Goal: Transaction & Acquisition: Purchase product/service

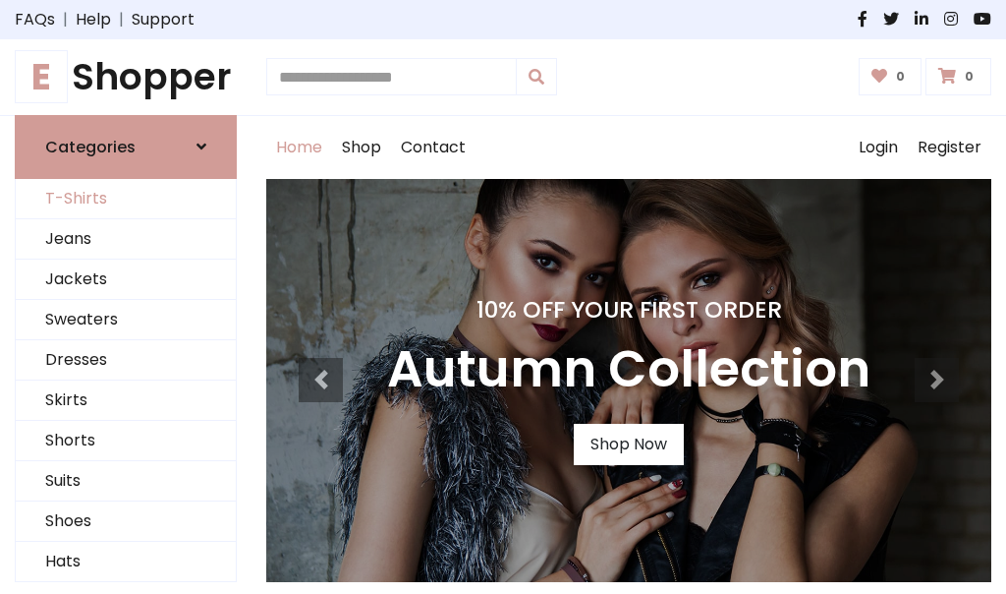
click at [126, 199] on link "T-Shirts" at bounding box center [126, 199] width 220 height 40
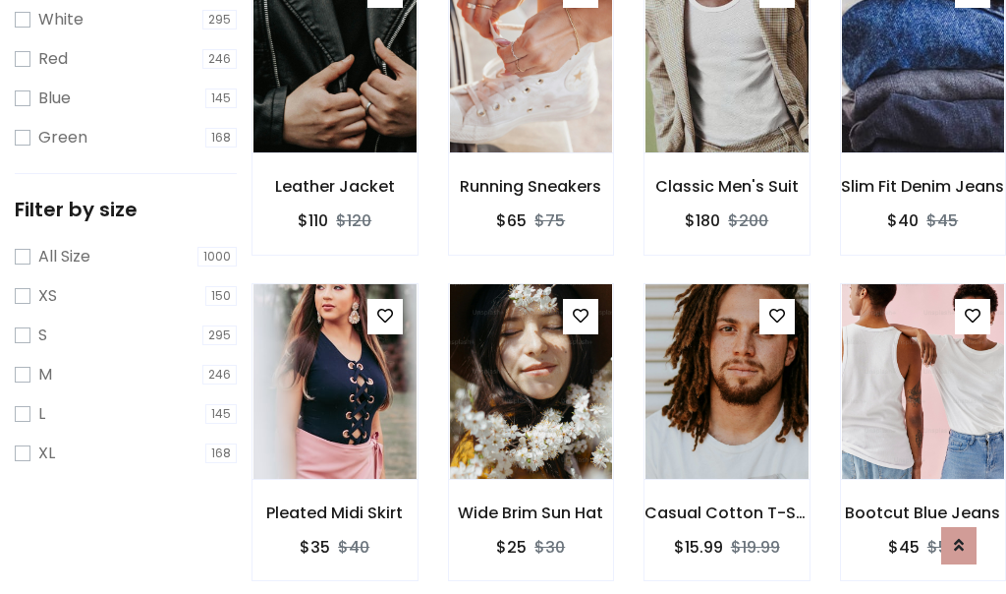
scroll to position [35, 0]
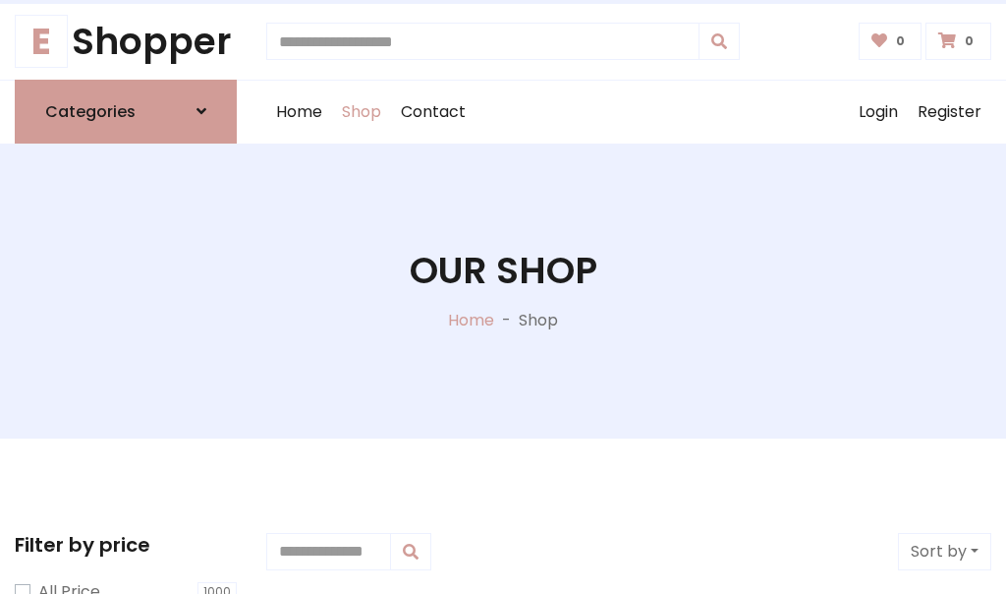
click at [503, 290] on h1 "Our Shop" at bounding box center [504, 271] width 188 height 44
click at [629, 111] on div "Home Shop Contact Log out Login Register" at bounding box center [628, 112] width 725 height 63
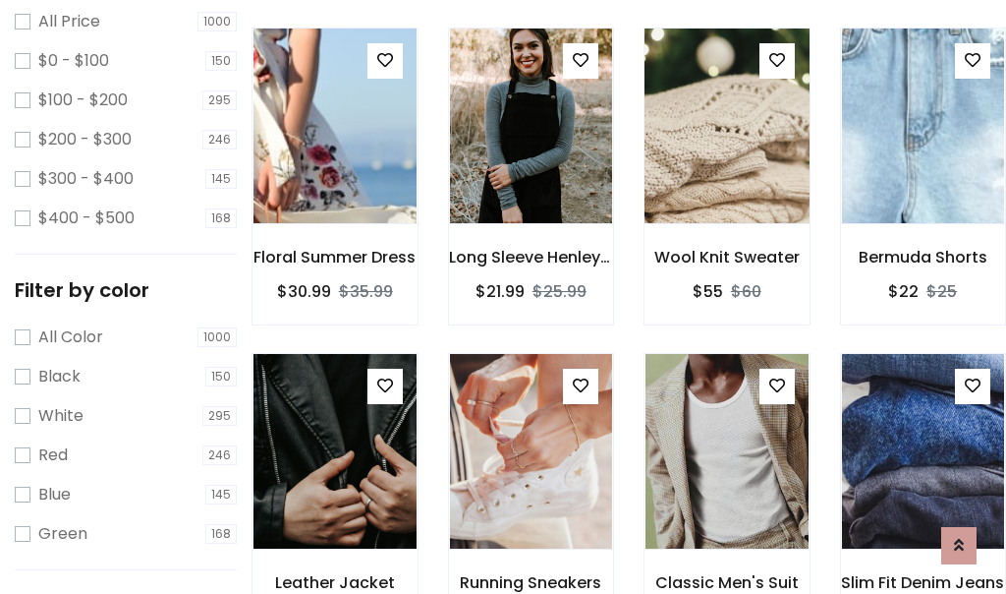
click at [726, 161] on img at bounding box center [727, 126] width 196 height 472
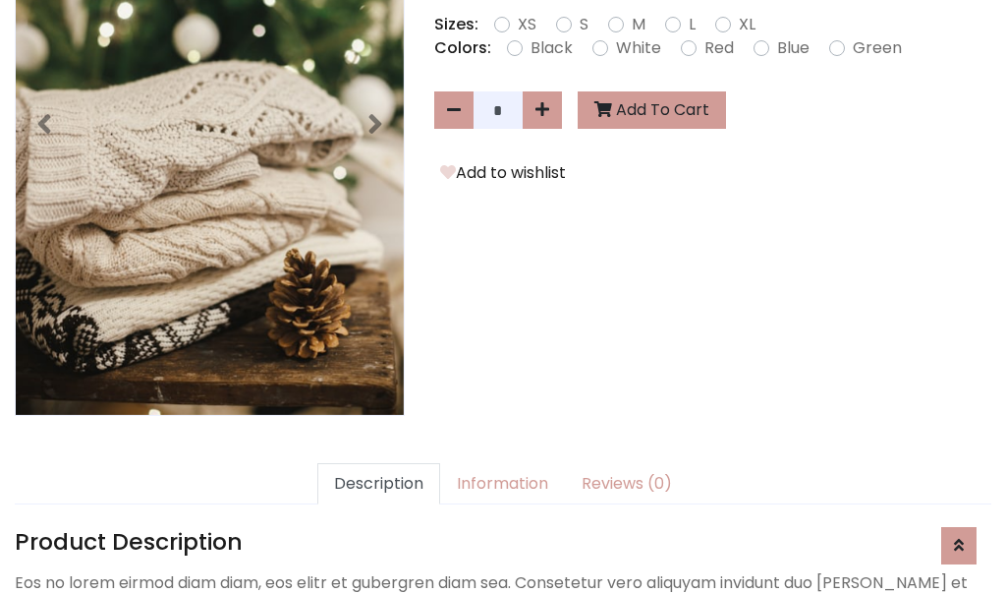
scroll to position [481, 0]
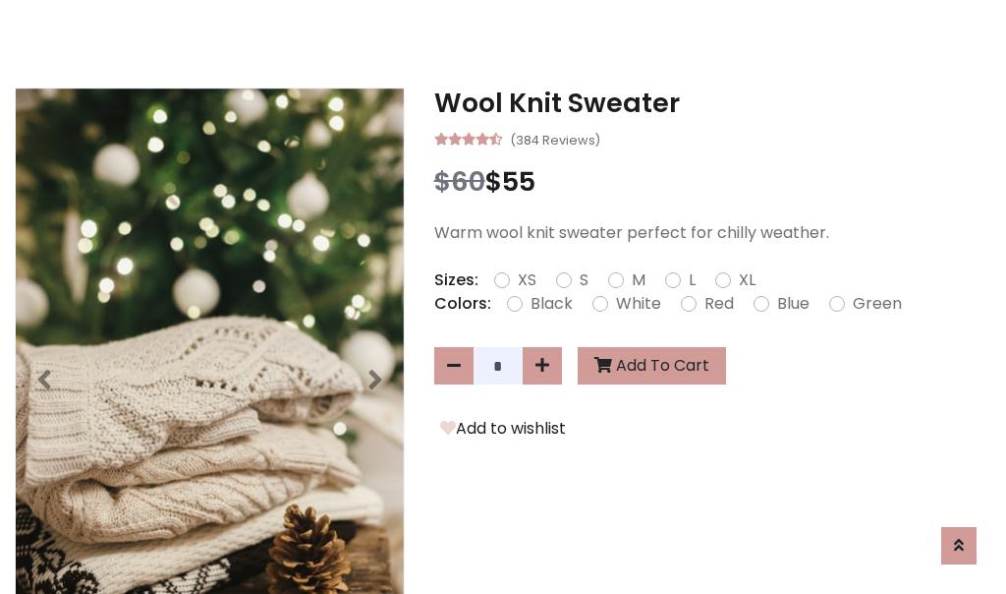
click at [713, 102] on h3 "Wool Knit Sweater" at bounding box center [712, 102] width 557 height 31
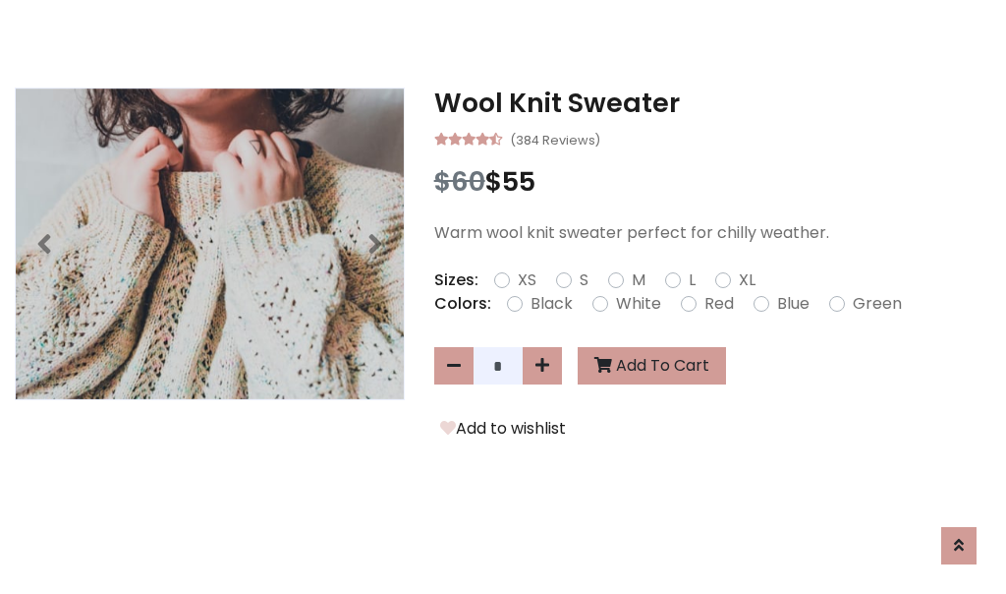
click at [713, 102] on h3 "Wool Knit Sweater" at bounding box center [712, 102] width 557 height 31
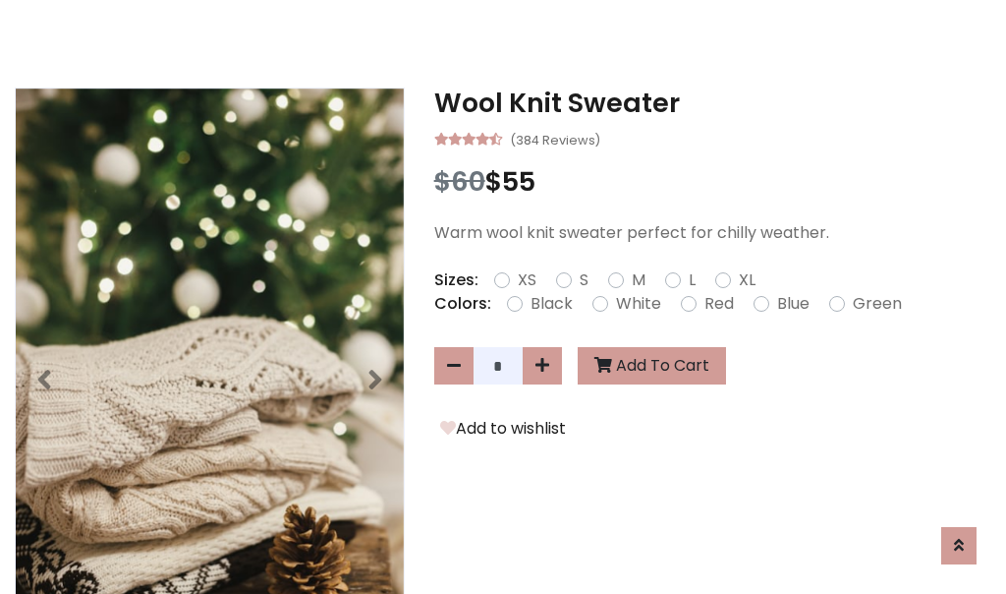
click at [713, 102] on h3 "Wool Knit Sweater" at bounding box center [712, 102] width 557 height 31
